Goal: Task Accomplishment & Management: Manage account settings

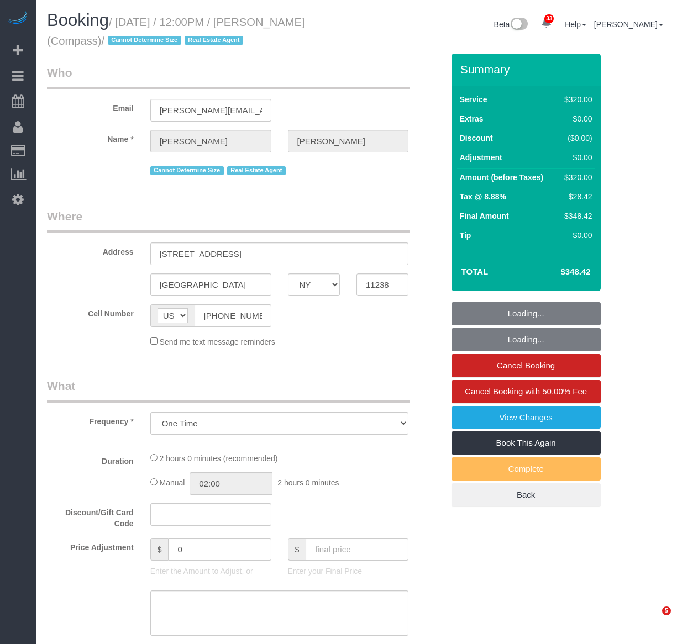
select select "NY"
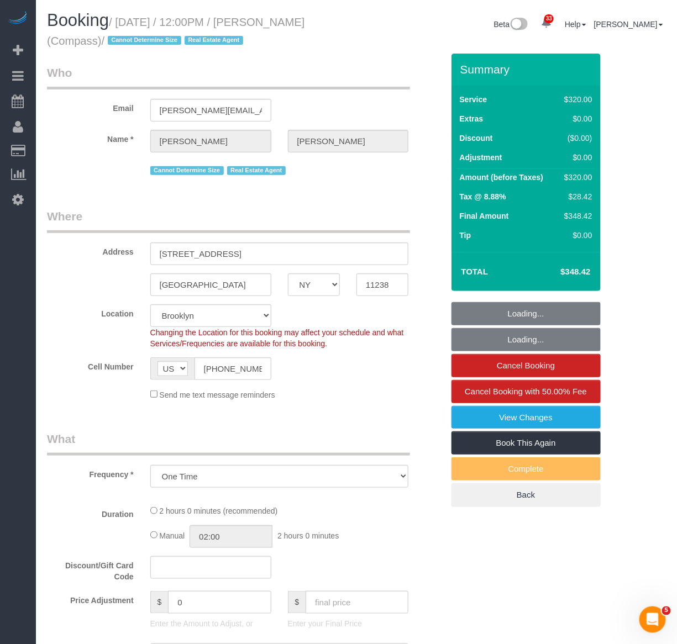
select select "string:stripe-pm_1S32W14VGloSiKo77iBP26Jc"
select select "object:823"
select select "spot1"
select select "number:59"
select select "number:79"
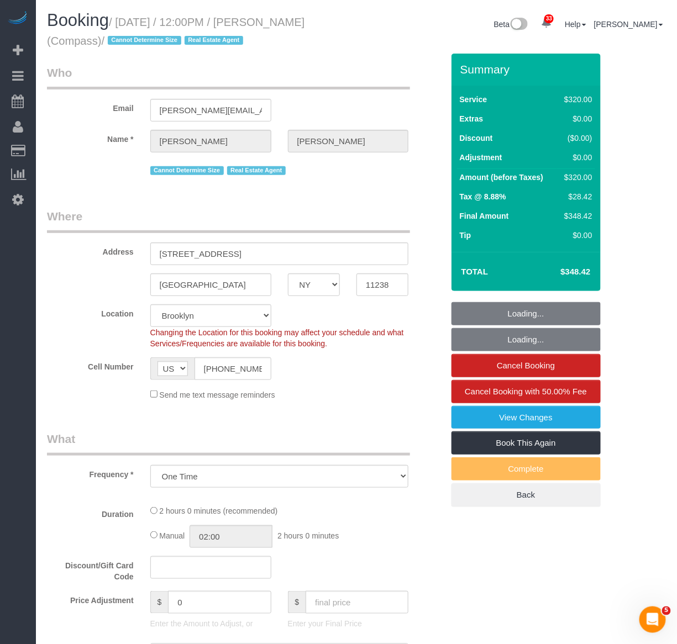
select select "number:15"
select select "number:7"
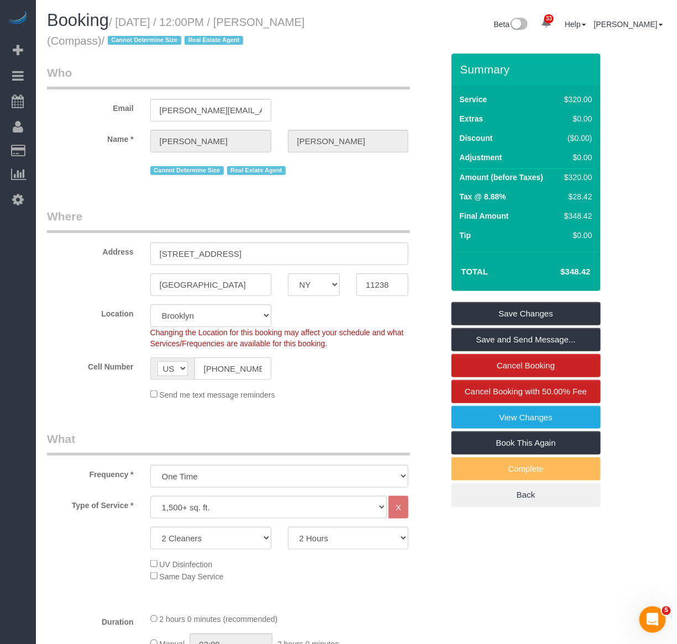
click at [334, 210] on legend "Where" at bounding box center [228, 220] width 363 height 25
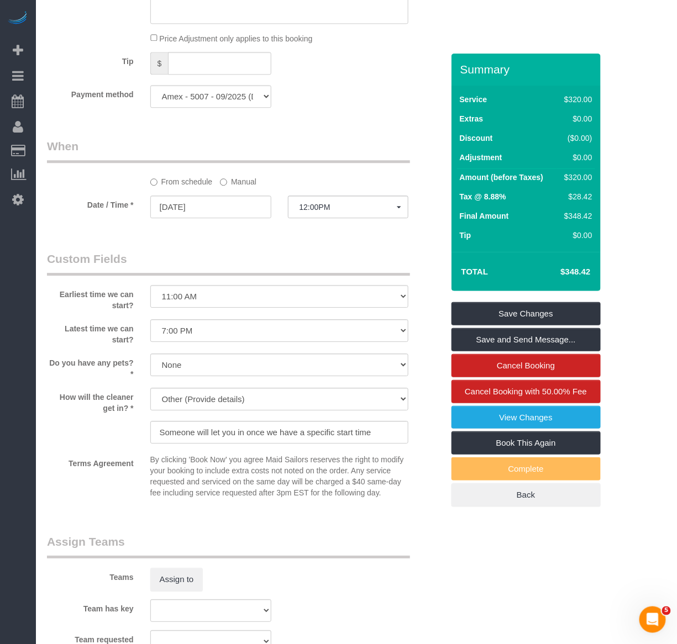
scroll to position [798, 0]
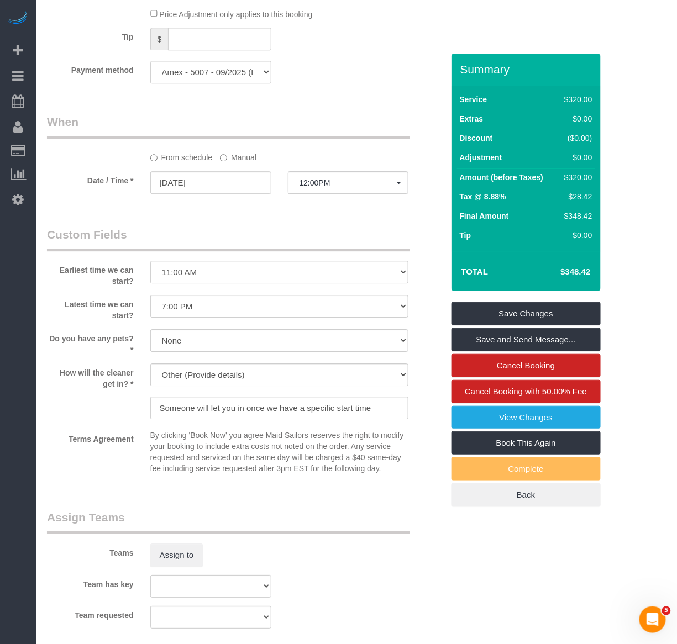
click at [376, 202] on fieldset "When From schedule Manual Date / Time * [DATE] 12:00PM [DATE] 12:00PM [DATE] 8:…" at bounding box center [245, 159] width 396 height 91
click at [295, 83] on div "Payment method Amex - 5007 - 09/2025 (Default) Add Credit Card ─────────────── …" at bounding box center [245, 72] width 413 height 23
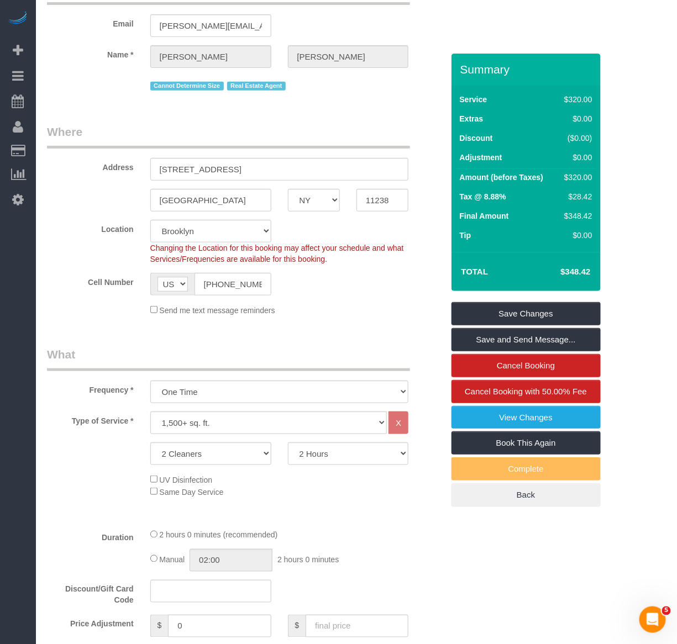
scroll to position [61, 0]
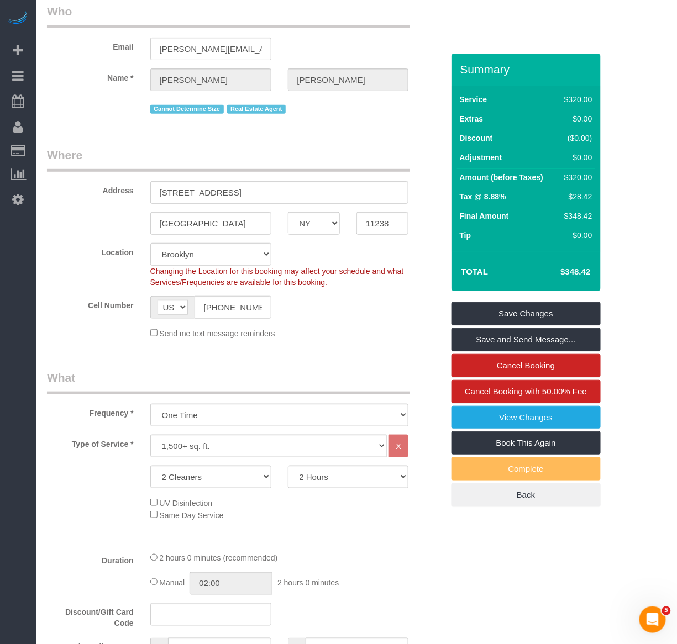
drag, startPoint x: 352, startPoint y: 177, endPoint x: 351, endPoint y: 182, distance: 5.6
click at [352, 177] on div "Address [STREET_ADDRESS]" at bounding box center [245, 175] width 413 height 57
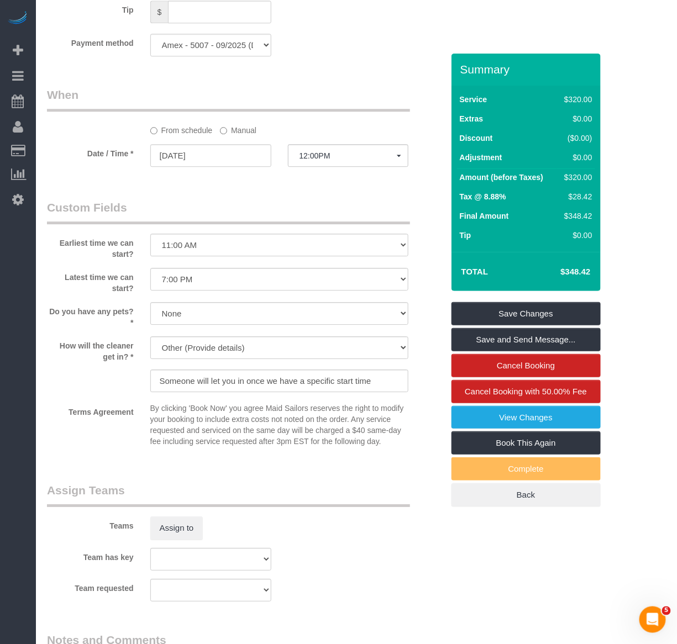
scroll to position [1043, 0]
